Goal: Information Seeking & Learning: Learn about a topic

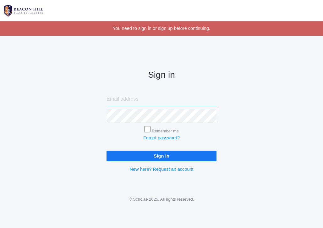
paste input "[PERSON_NAME][EMAIL_ADDRESS][DOMAIN_NAME]"
type input "[PERSON_NAME][EMAIL_ADDRESS][DOMAIN_NAME]"
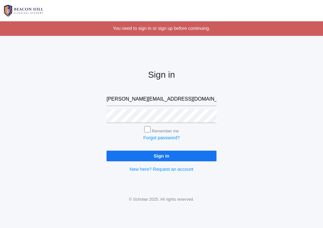
click at [157, 155] on input "Sign in" at bounding box center [162, 156] width 110 height 10
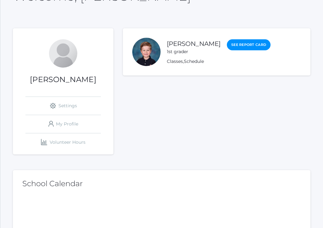
scroll to position [71, 0]
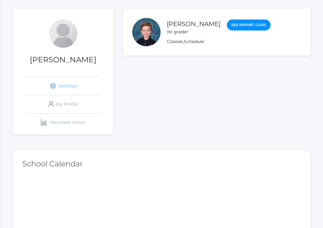
click at [67, 86] on link "icons/ui/navigation/settings Created with Sketch. Settings" at bounding box center [62, 86] width 75 height 18
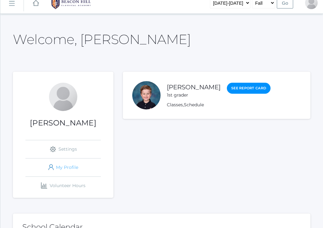
scroll to position [71, 0]
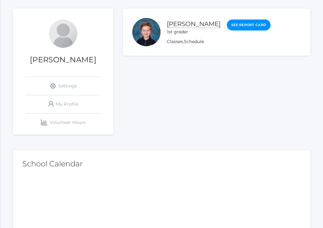
click at [174, 27] on link "Theodore Smith" at bounding box center [194, 24] width 54 height 8
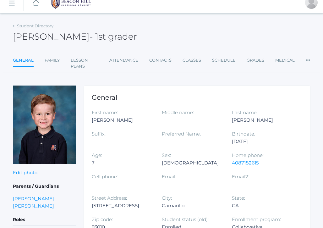
scroll to position [7, 0]
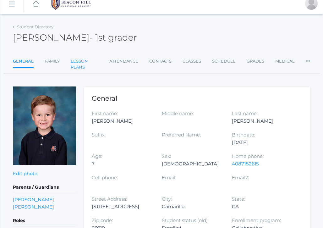
click at [79, 62] on link "Lesson Plans" at bounding box center [85, 64] width 28 height 19
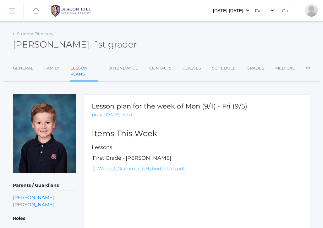
click at [121, 168] on link "Week_1_Grammar_1_Hybrid_plans.pdf" at bounding box center [141, 169] width 87 height 6
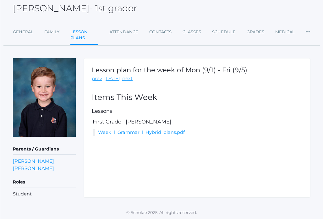
scroll to position [36, 0]
click at [111, 33] on link "Attendance" at bounding box center [123, 32] width 29 height 13
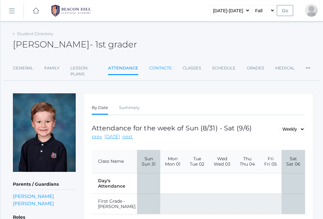
click at [161, 68] on link "Contacts" at bounding box center [160, 68] width 22 height 13
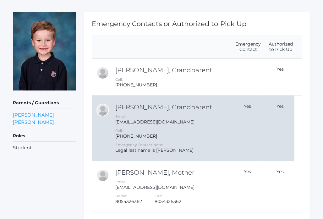
scroll to position [81, 0]
drag, startPoint x: 186, startPoint y: 89, endPoint x: 183, endPoint y: 132, distance: 43.8
click at [183, 132] on tbody "Pamela Archie, Grandparent Cell: (805) 479-1403 Yes Kimber Van Tassell, Grandpa…" at bounding box center [197, 164] width 211 height 210
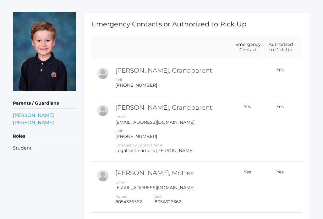
click at [189, 45] on th at bounding box center [170, 48] width 119 height 24
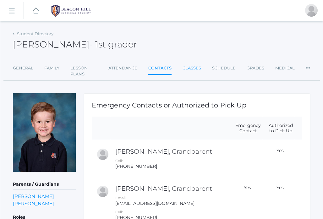
scroll to position [0, 0]
click at [194, 67] on link "Classes" at bounding box center [192, 68] width 19 height 13
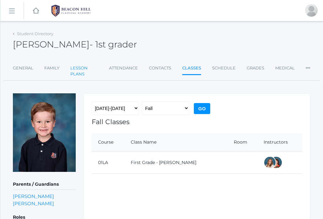
click at [74, 71] on link "Lesson Plans" at bounding box center [84, 71] width 28 height 19
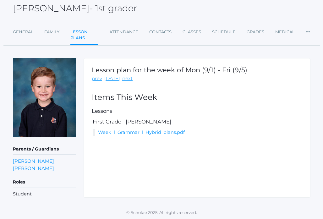
scroll to position [36, 0]
click at [22, 34] on link "General" at bounding box center [23, 32] width 20 height 13
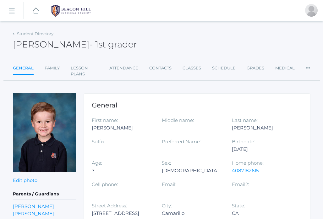
click at [37, 10] on rect at bounding box center [36, 11] width 8 height 8
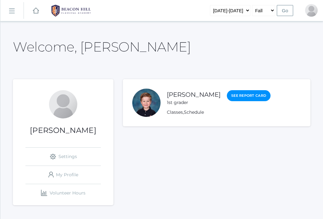
click at [12, 7] on link "icons/ui/navigation/hamburger Created with Sketch." at bounding box center [11, 10] width 23 height 17
